Goal: Task Accomplishment & Management: Use online tool/utility

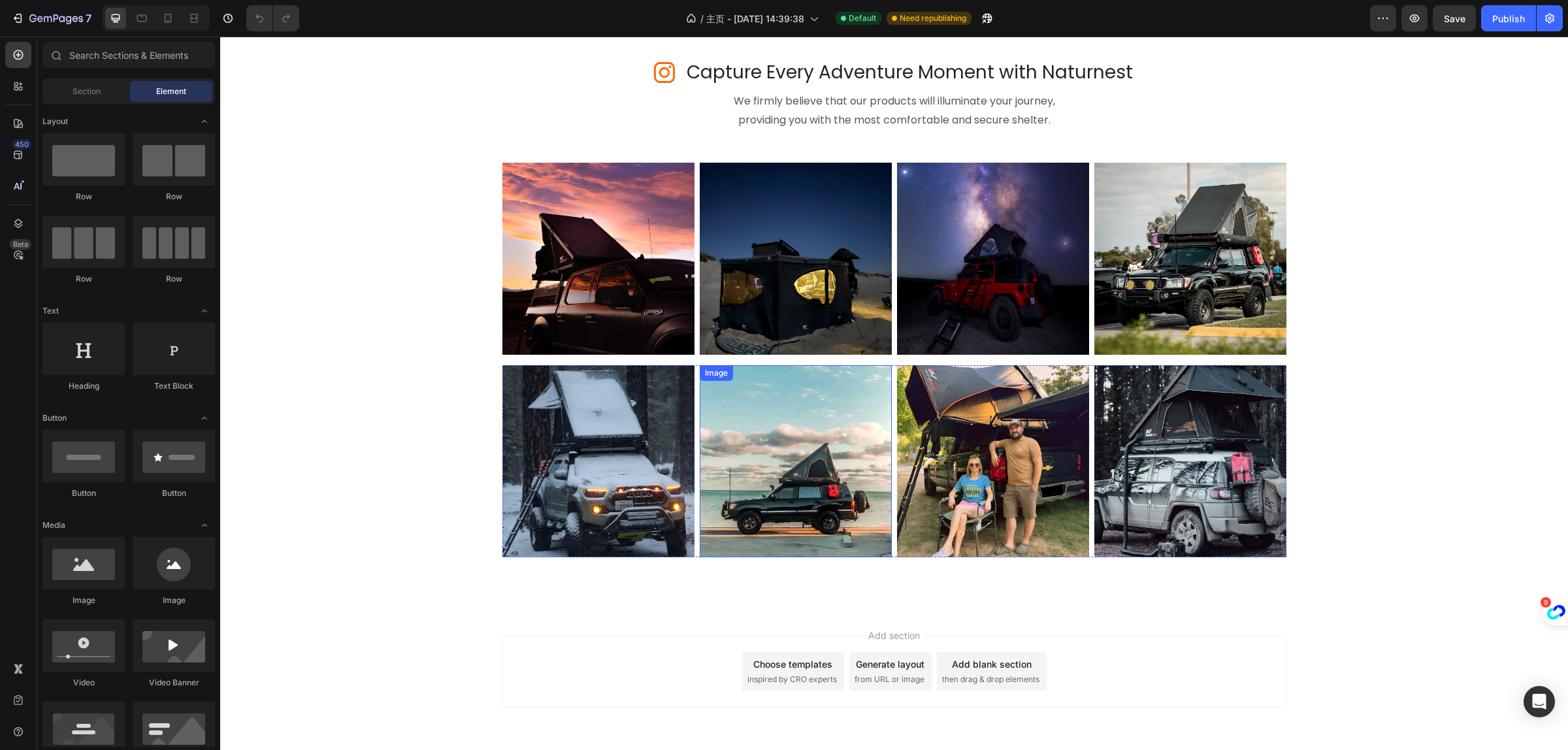
scroll to position [5206, 0]
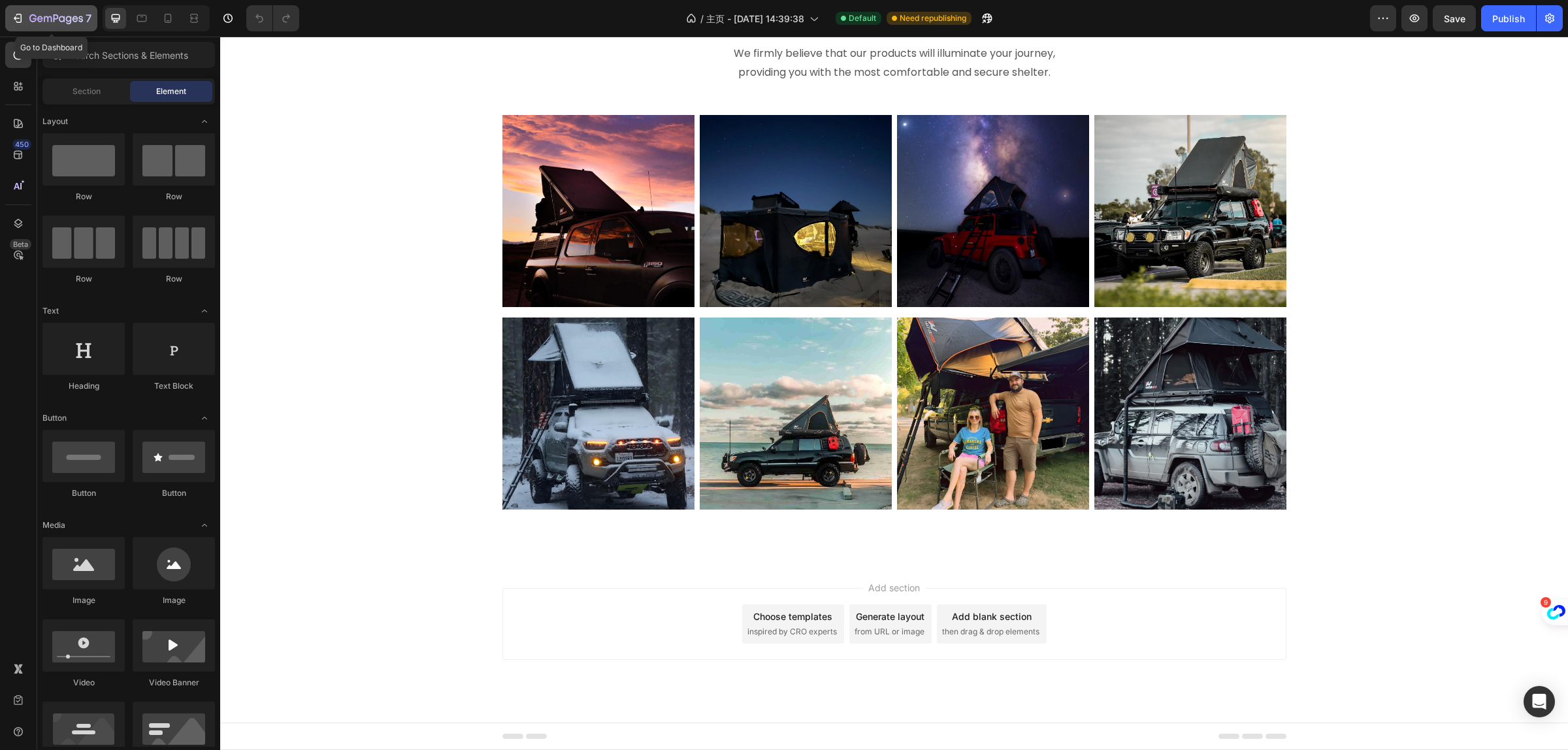
click at [15, 15] on icon "button" at bounding box center [18, 19] width 13 height 13
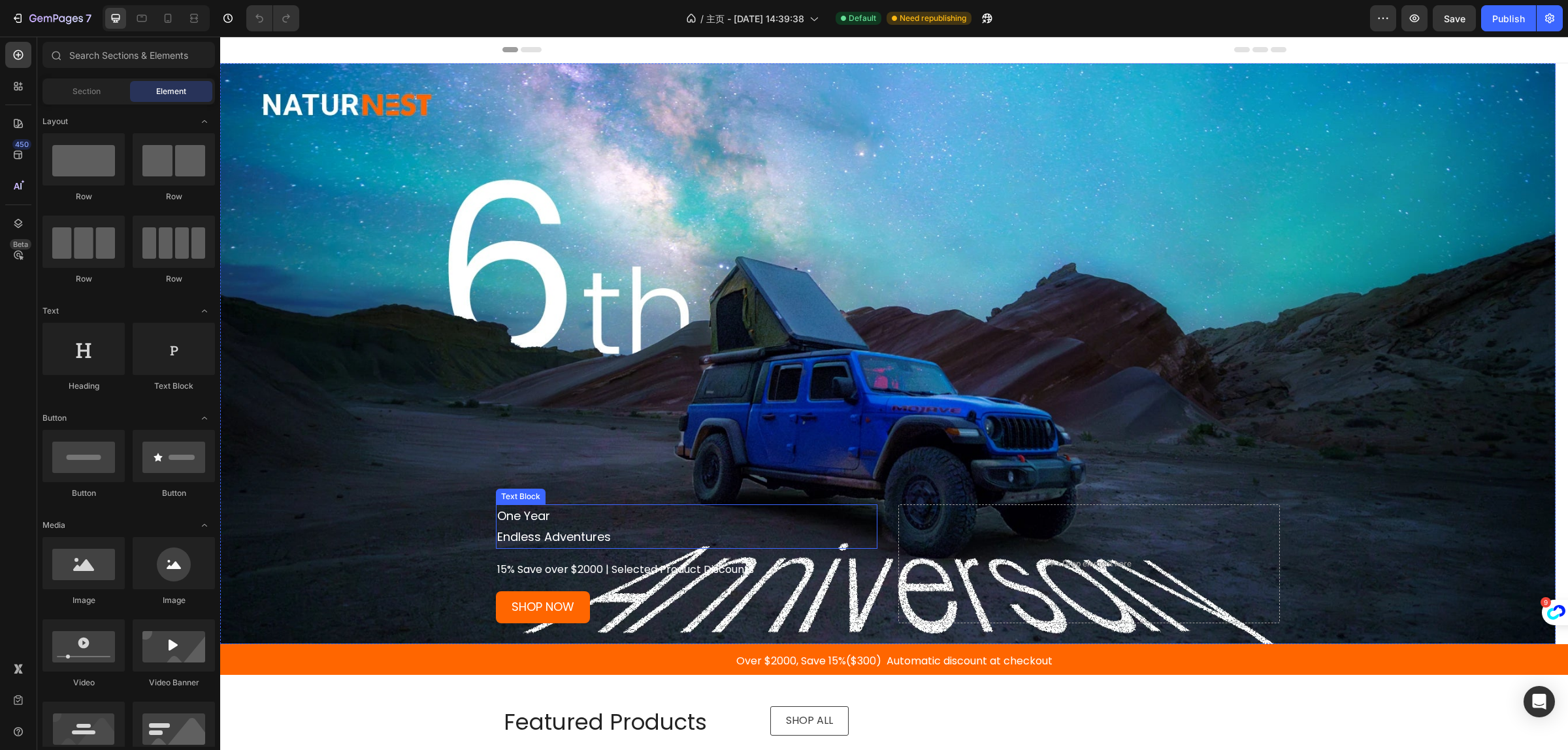
click at [526, 533] on p "Endless Adventures" at bounding box center [687, 537] width 379 height 21
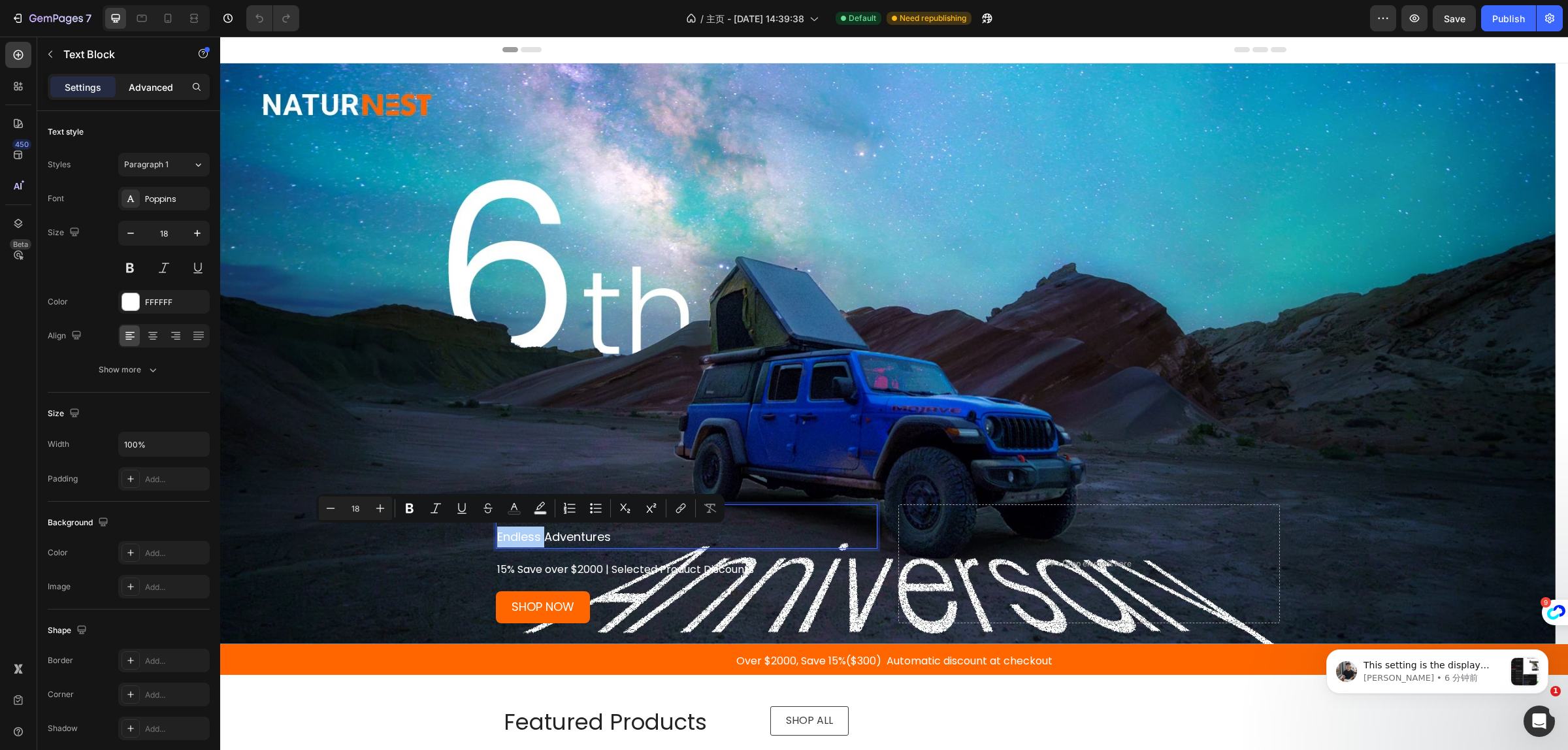
click at [137, 88] on p "Advanced" at bounding box center [150, 87] width 44 height 14
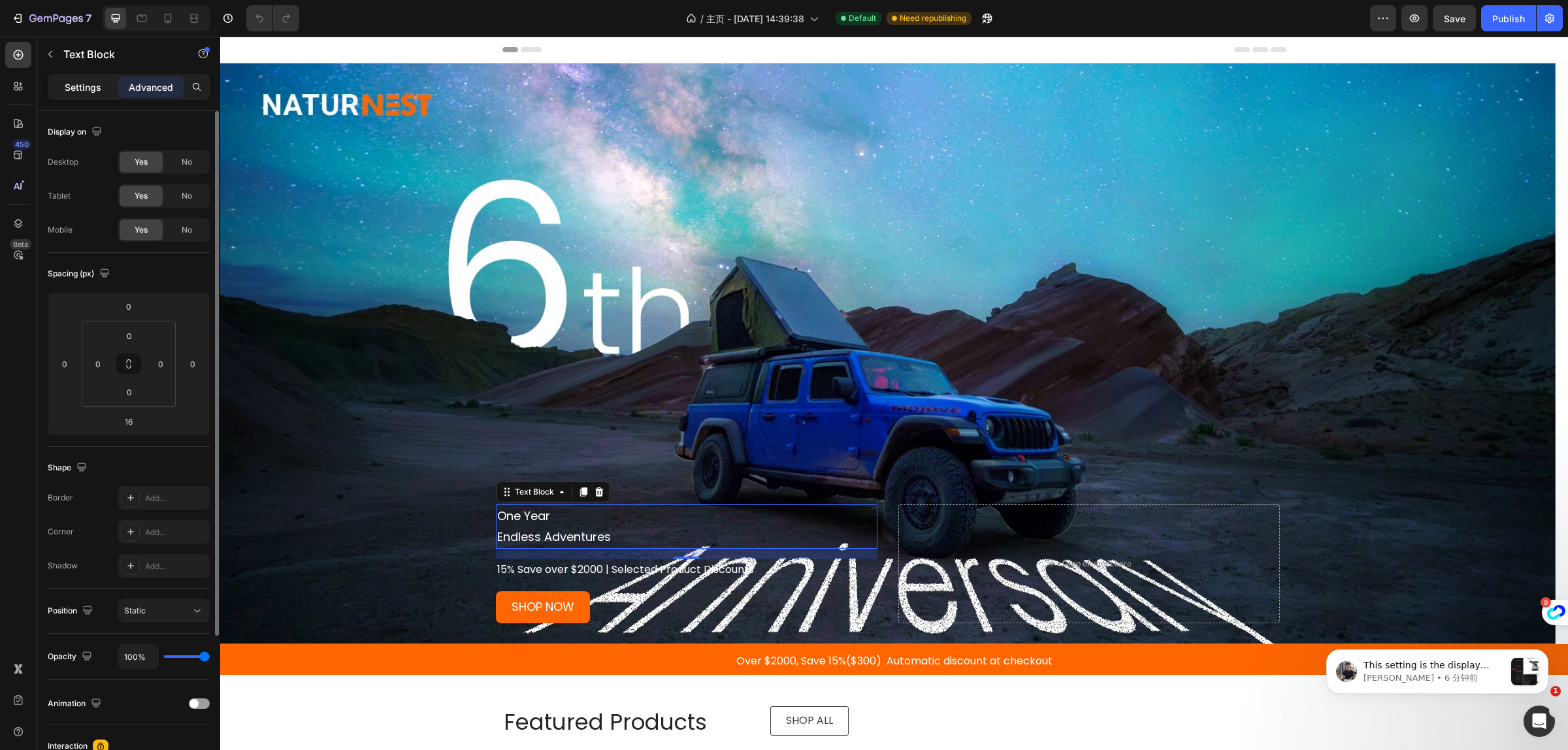
click at [82, 90] on p "Settings" at bounding box center [82, 87] width 36 height 14
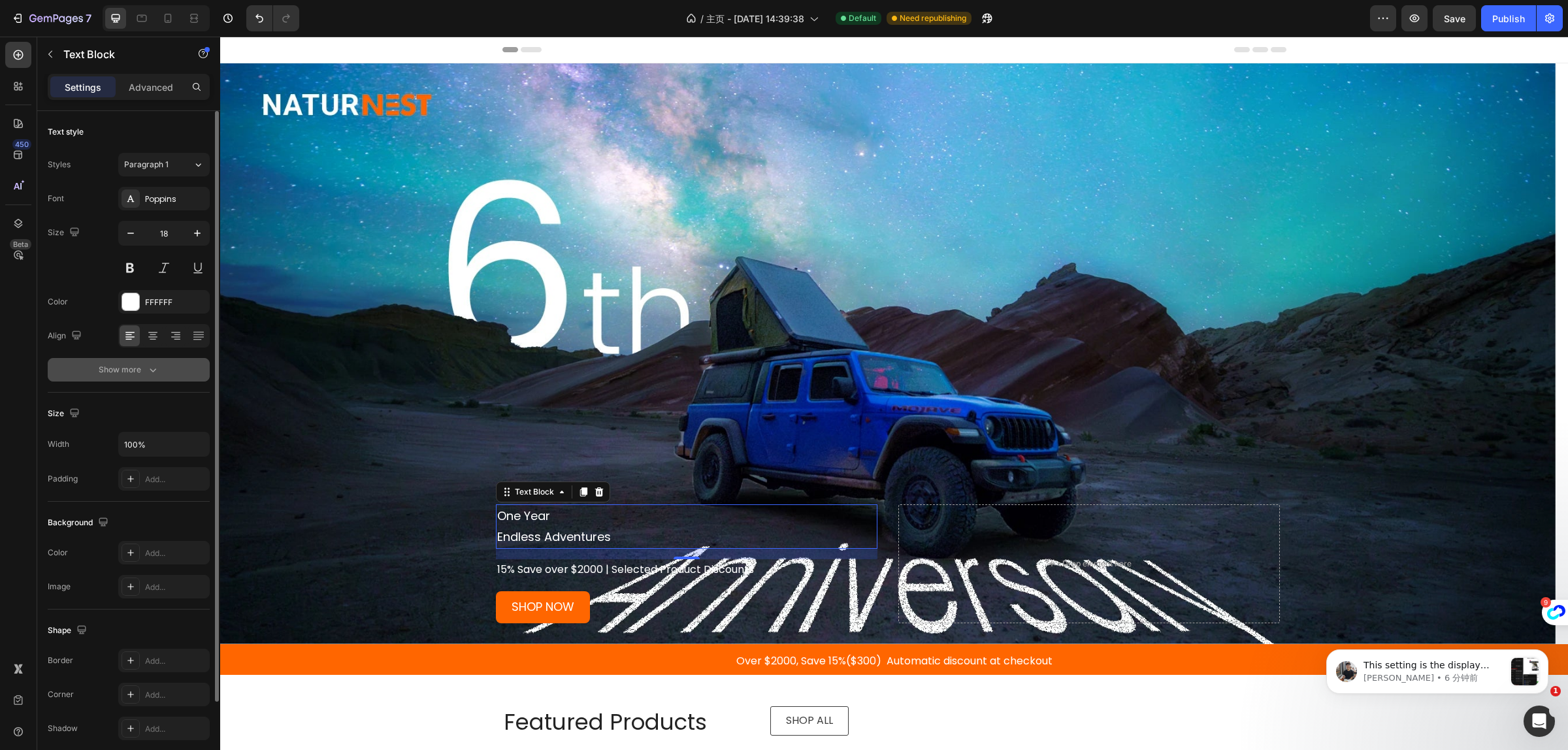
click at [148, 372] on icon "button" at bounding box center [153, 370] width 13 height 13
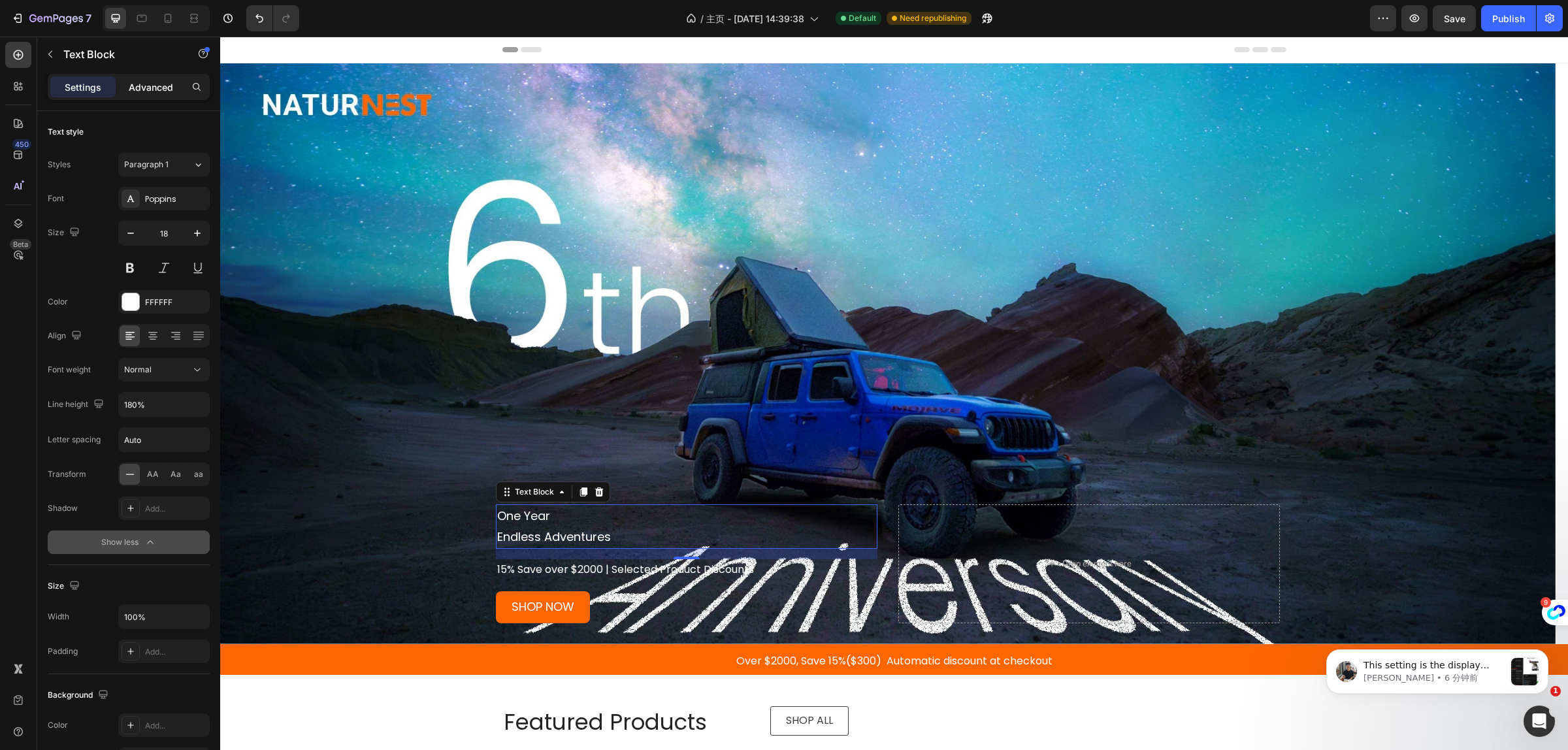
click at [154, 97] on div "Advanced" at bounding box center [150, 87] width 66 height 21
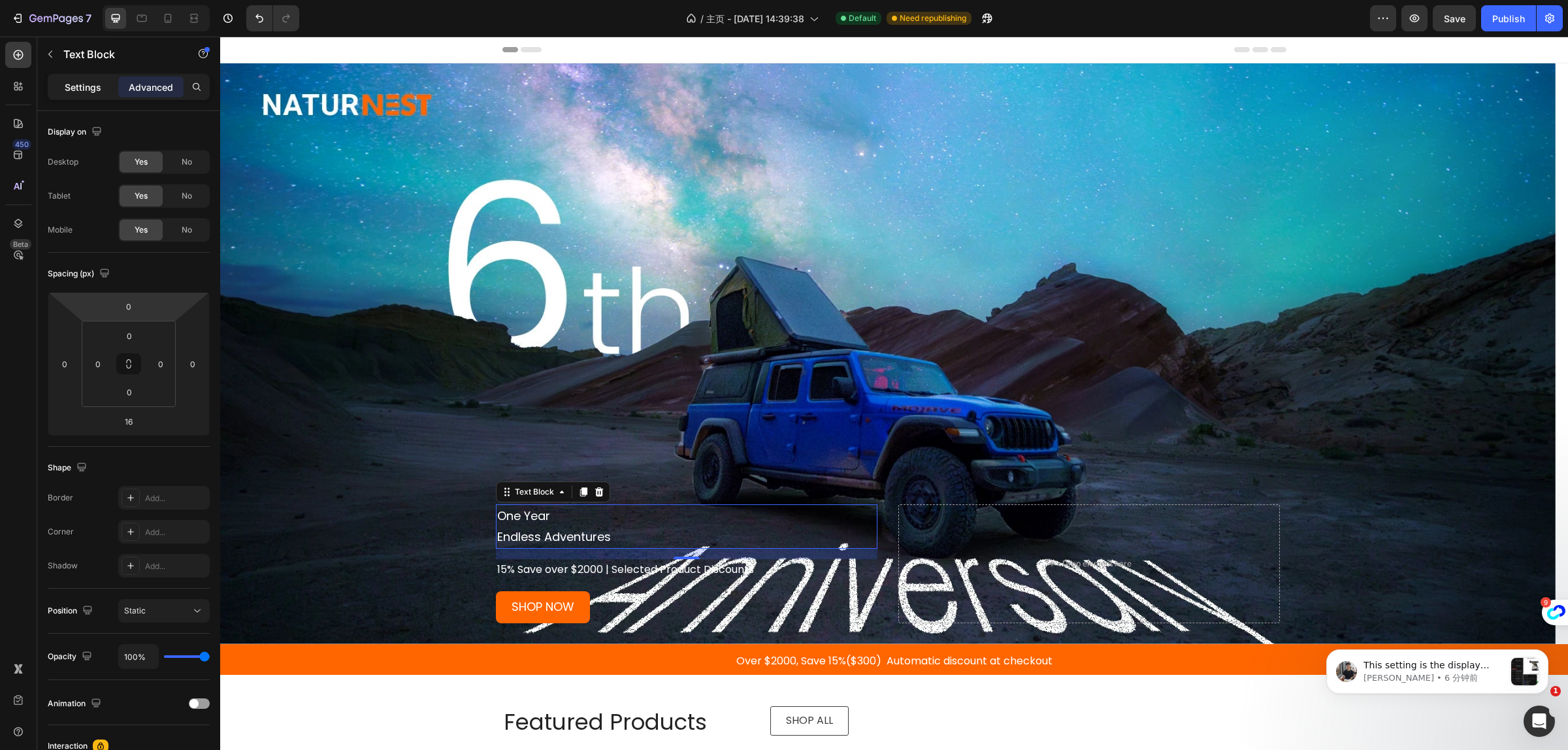
click at [75, 90] on p "Settings" at bounding box center [82, 87] width 36 height 14
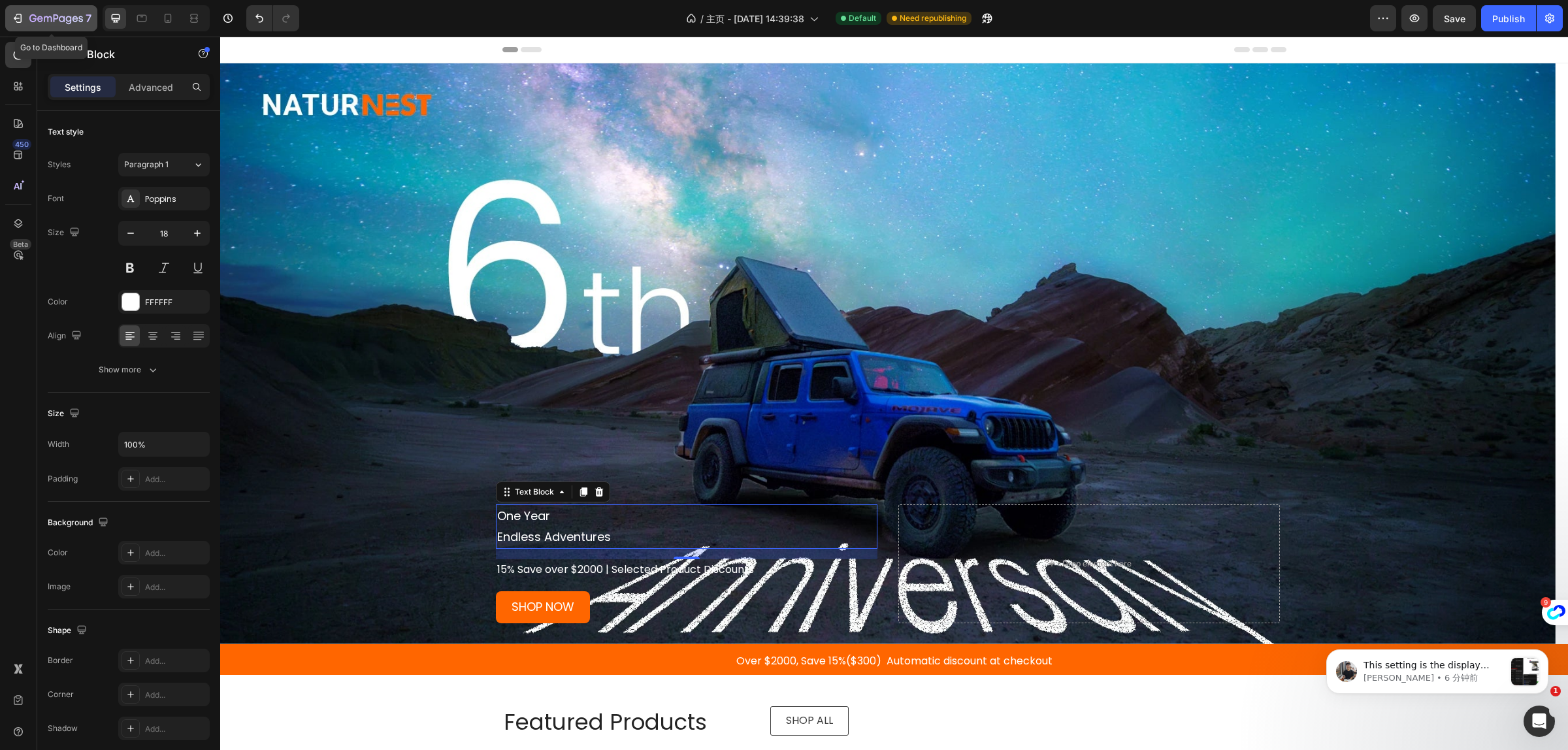
click at [21, 23] on icon "button" at bounding box center [18, 19] width 13 height 13
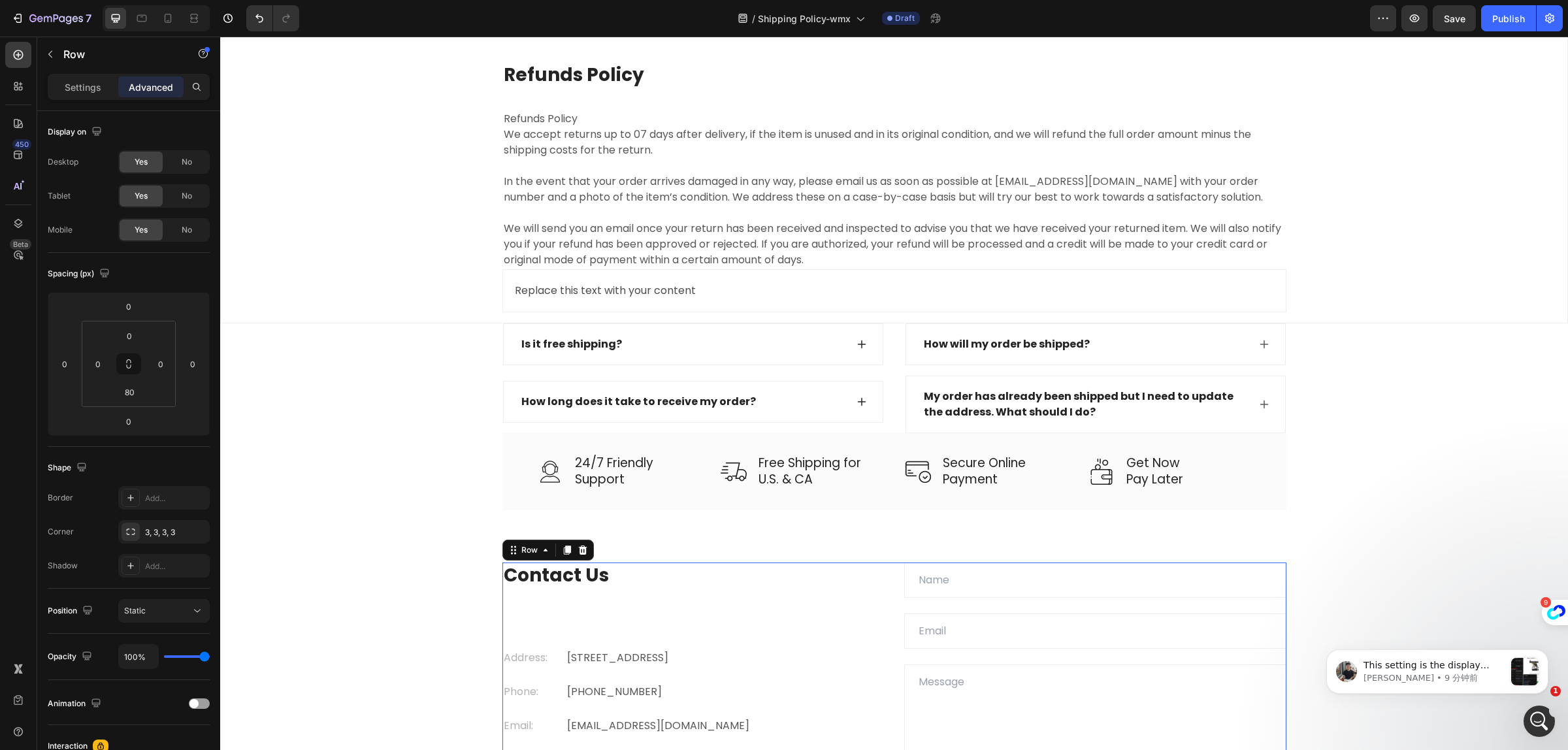
scroll to position [197, 0]
